Goal: Navigation & Orientation: Find specific page/section

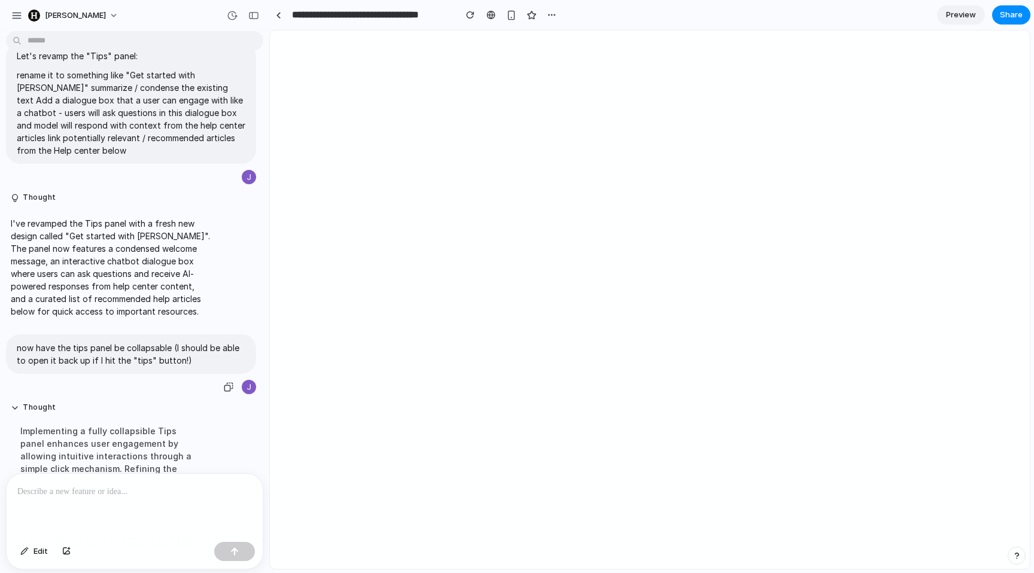
scroll to position [470, 0]
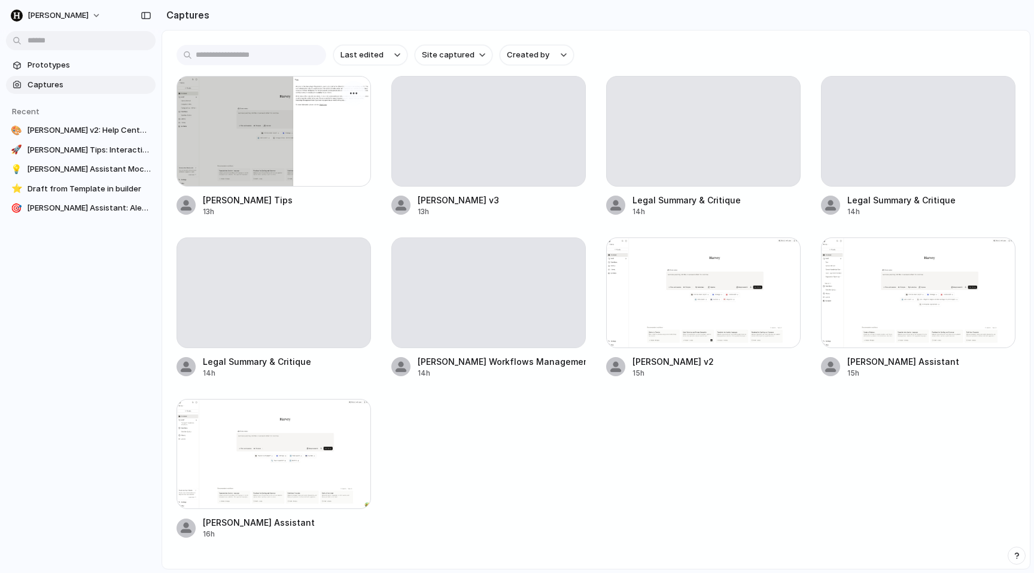
click at [271, 139] on div at bounding box center [273, 131] width 194 height 111
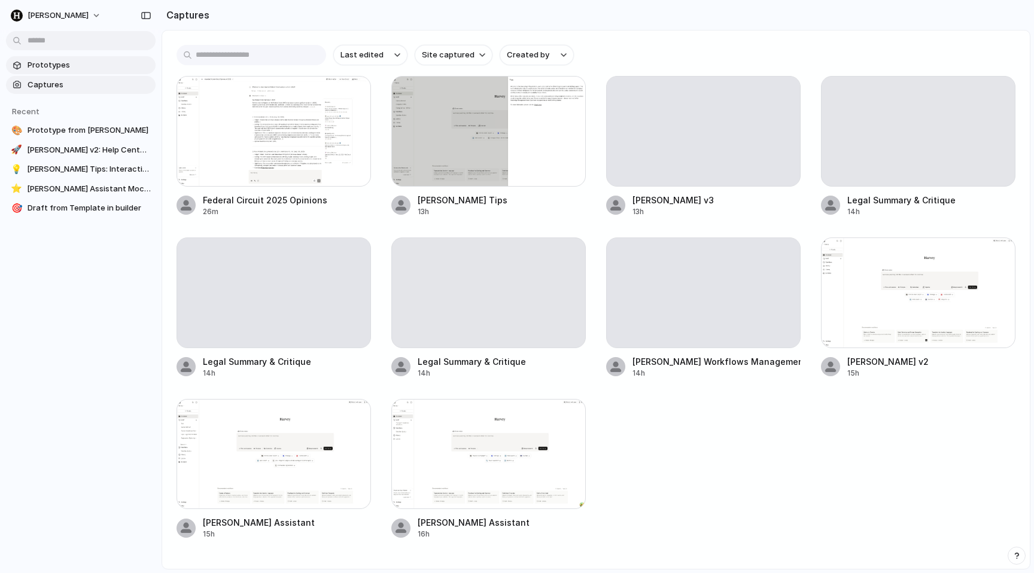
click at [59, 68] on span "Prototypes" at bounding box center [89, 65] width 123 height 12
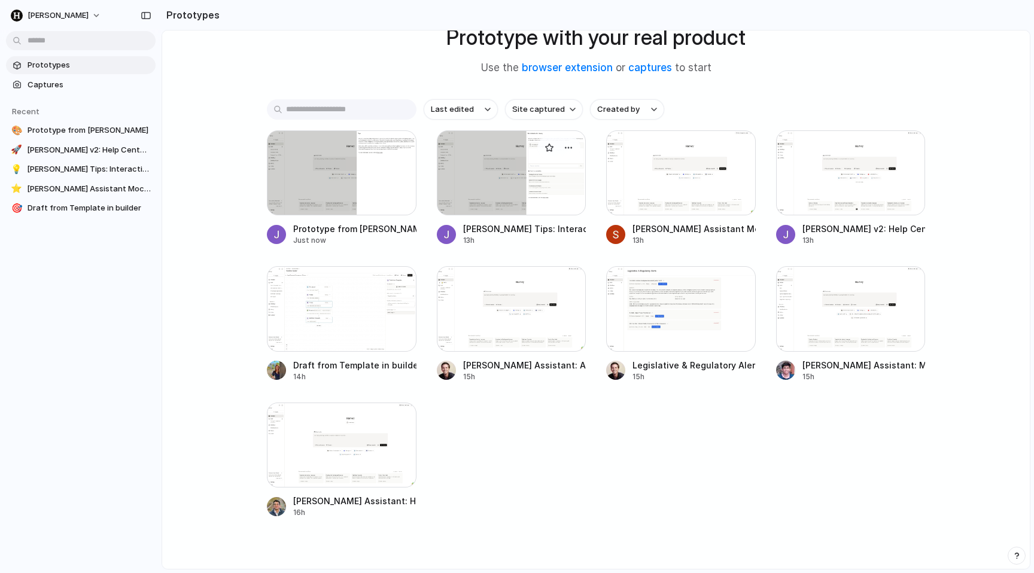
scroll to position [90, 0]
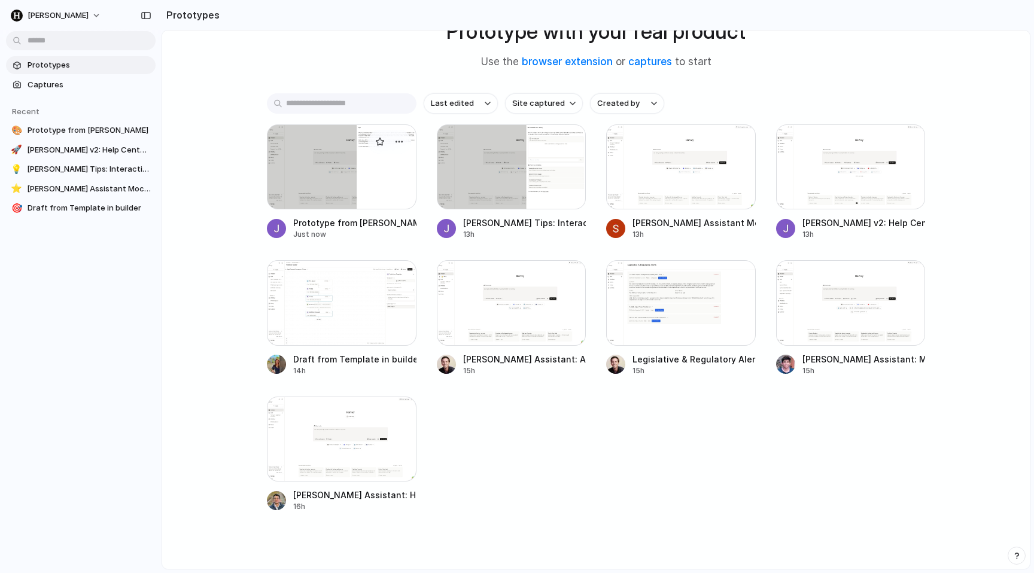
click at [336, 187] on div at bounding box center [342, 166] width 150 height 85
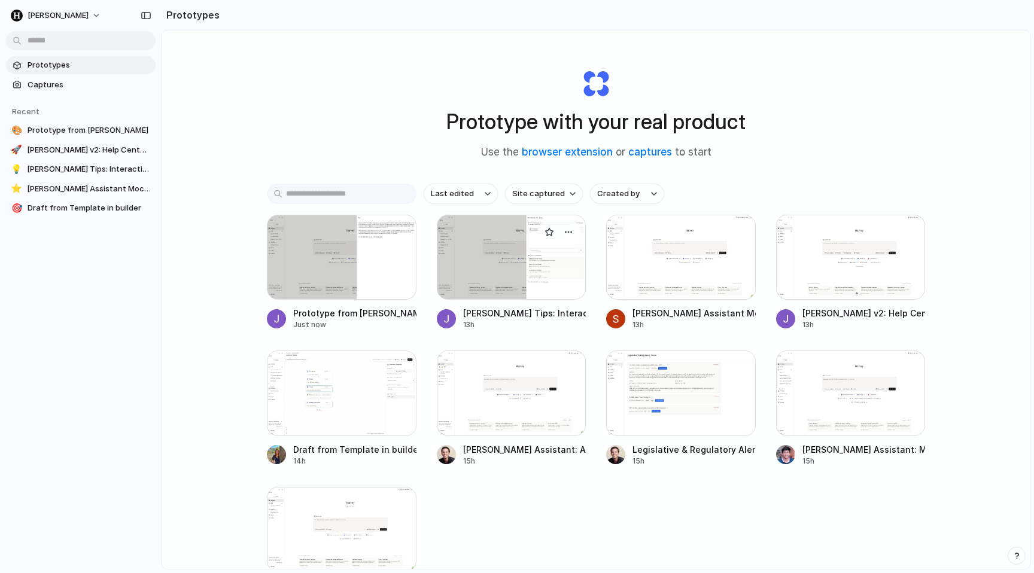
click at [446, 267] on div at bounding box center [512, 257] width 150 height 85
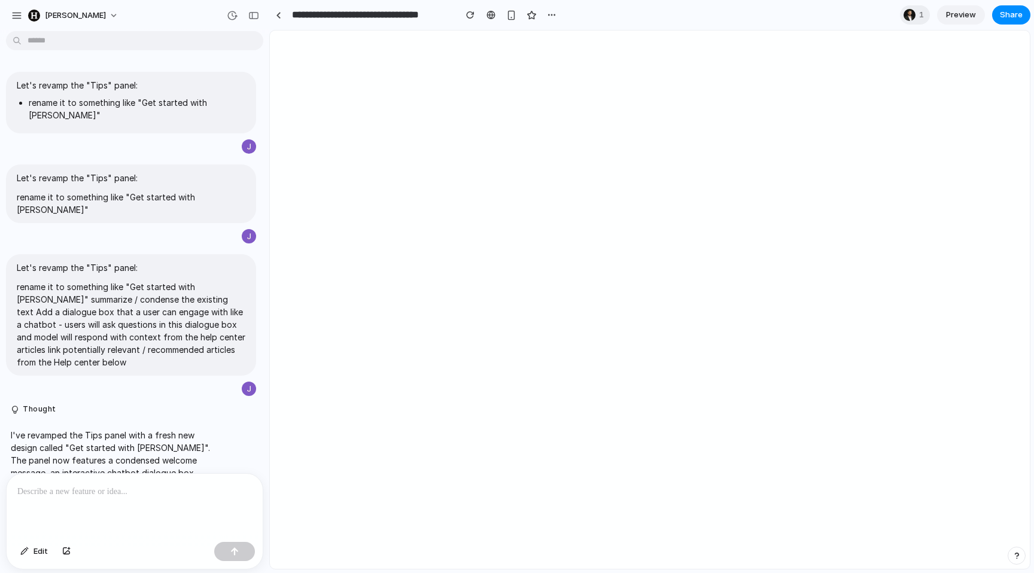
scroll to position [422, 0]
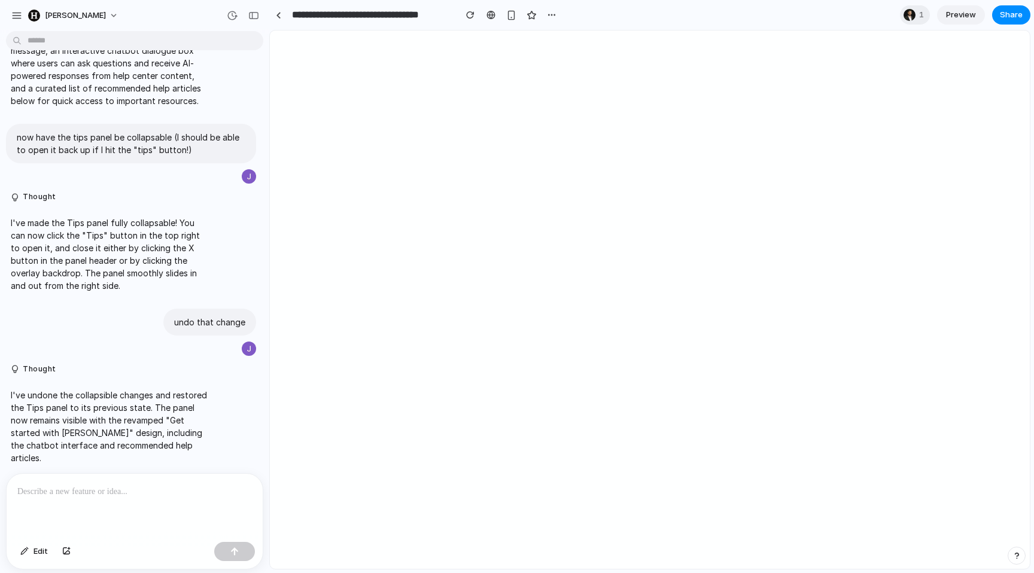
click at [895, 9] on section "**********" at bounding box center [649, 15] width 761 height 30
click at [908, 11] on div at bounding box center [909, 15] width 12 height 12
click at [777, 11] on div "Seen by David Murdter" at bounding box center [517, 286] width 1034 height 573
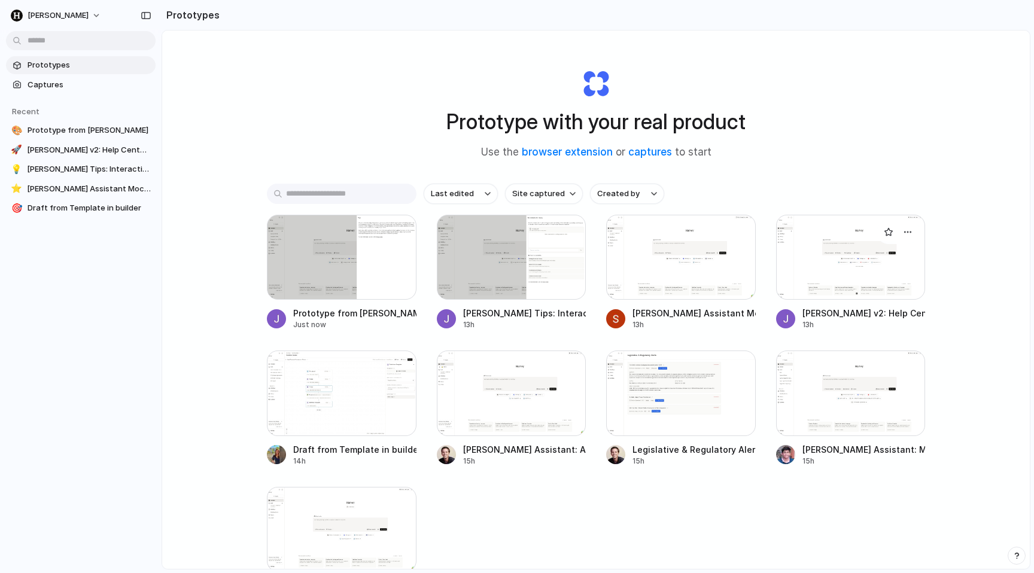
click at [823, 262] on div at bounding box center [851, 257] width 150 height 85
